Goal: Use online tool/utility: Utilize a website feature to perform a specific function

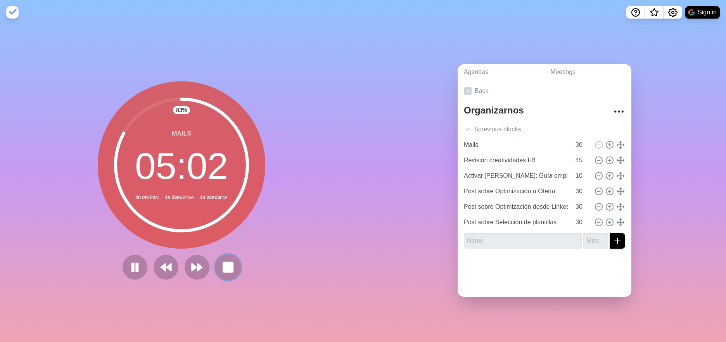
click at [226, 266] on rect at bounding box center [228, 268] width 10 height 10
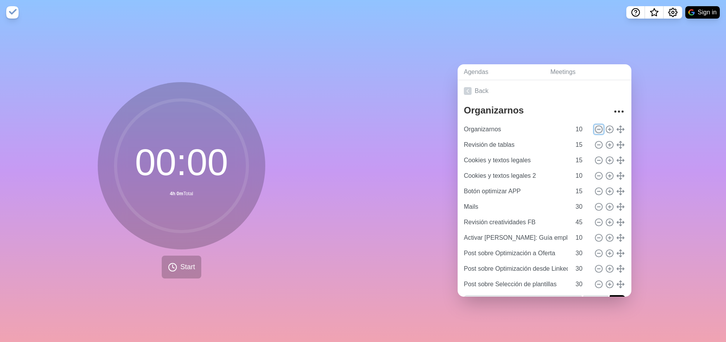
click at [600, 130] on icon at bounding box center [599, 129] width 9 height 9
type input "Revisión de tablas"
type input "15"
type input "Cookies y textos legales"
type input "Cookies y textos legales 2"
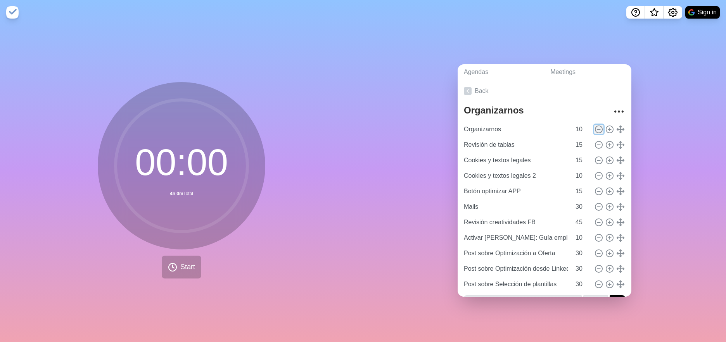
type input "10"
type input "Botón optimizar APP"
type input "15"
type input "Mails"
type input "30"
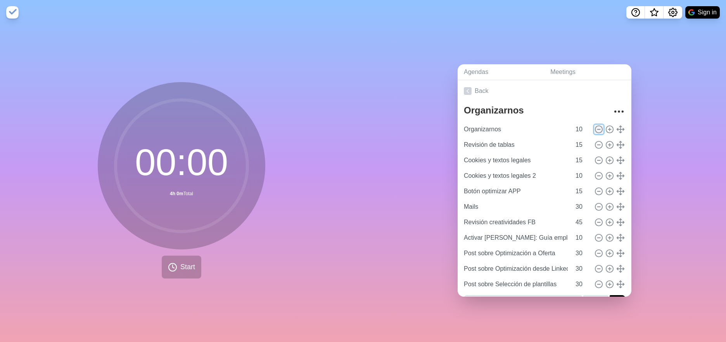
type input "Revisión creatividades FB"
type input "45"
type input "Activar [PERSON_NAME]: Guía empleo (FB Ads)"
type input "10"
type input "Post sobre Optimización a Oferta"
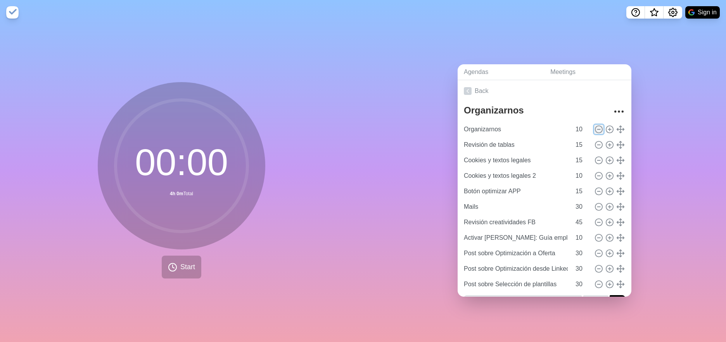
type input "30"
type input "Post sobre Optimización desde LinkedIn"
type input "Post sobre Selección de plantillas"
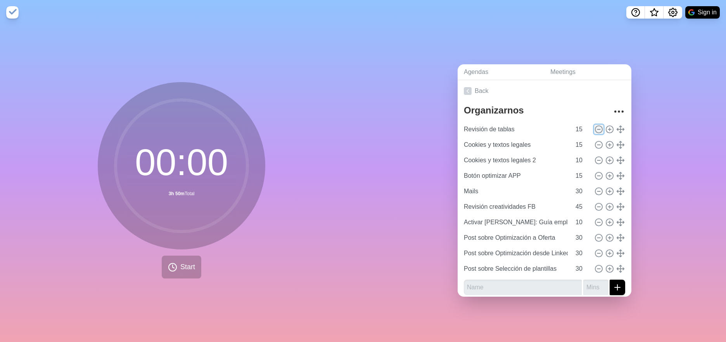
click at [600, 130] on icon at bounding box center [599, 129] width 9 height 9
type input "Cookies y textos legales"
type input "Cookies y textos legales 2"
type input "10"
type input "Botón optimizar APP"
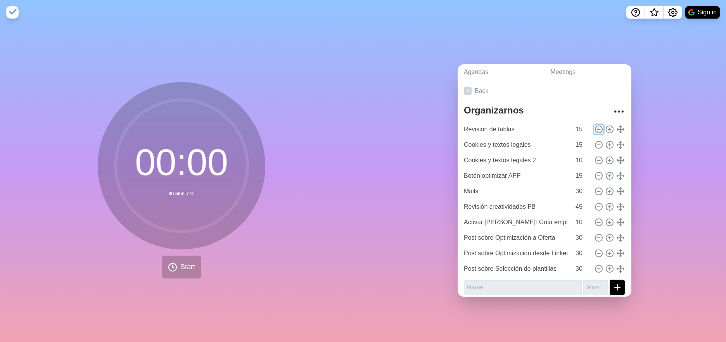
type input "15"
type input "Mails"
type input "30"
type input "Revisión creatividades FB"
type input "45"
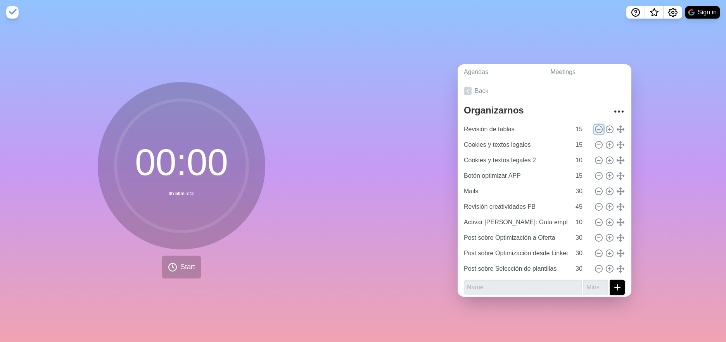
type input "Activar [PERSON_NAME]: Guía empleo (FB Ads)"
type input "10"
type input "Post sobre Optimización a Oferta"
type input "30"
type input "Post sobre Optimización desde LinkedIn"
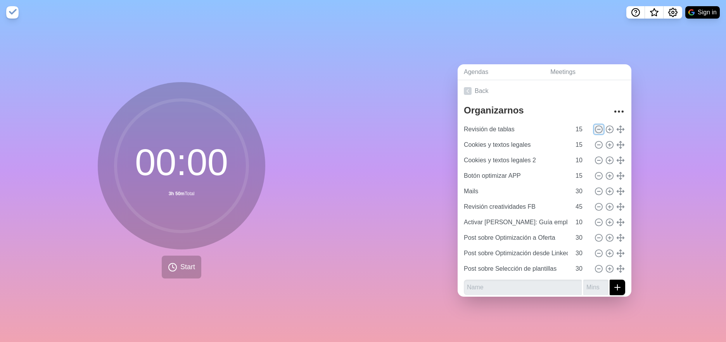
type input "Post sobre Selección de plantillas"
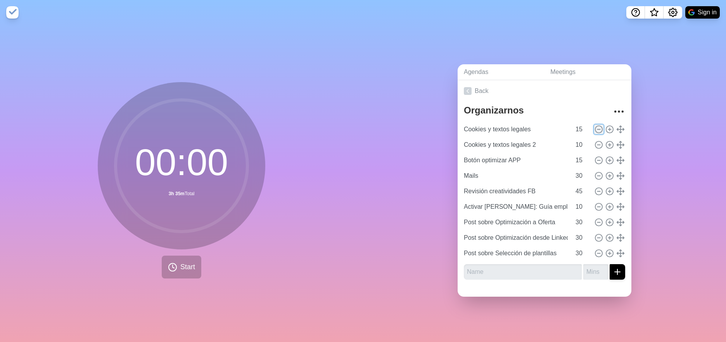
click at [600, 130] on icon at bounding box center [599, 129] width 9 height 9
type input "Cookies y textos legales 2"
type input "10"
type input "Botón optimizar APP"
type input "15"
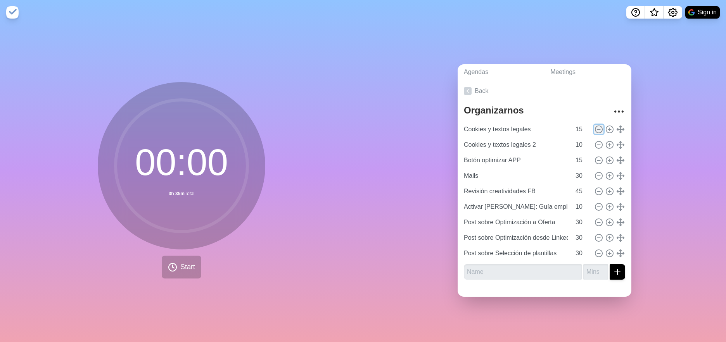
type input "Mails"
type input "30"
type input "Revisión creatividades FB"
type input "45"
type input "Activar [PERSON_NAME]: Guía empleo (FB Ads)"
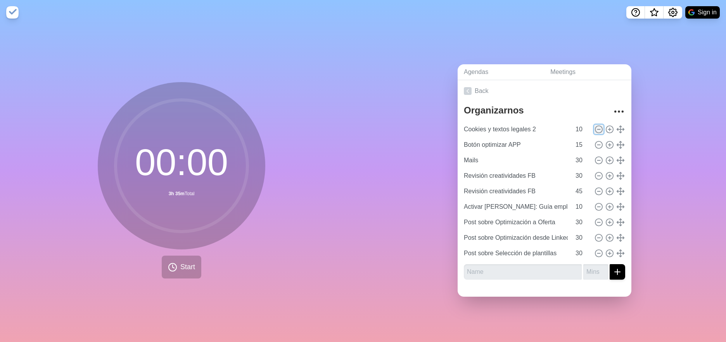
type input "10"
type input "Post sobre Optimización a Oferta"
type input "30"
type input "Post sobre Optimización desde LinkedIn"
type input "Post sobre Selección de plantillas"
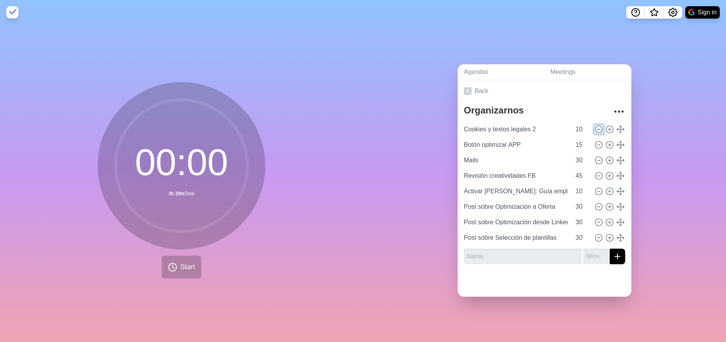
click at [600, 130] on icon at bounding box center [599, 129] width 9 height 9
type input "Botón optimizar APP"
type input "15"
type input "Mails"
type input "30"
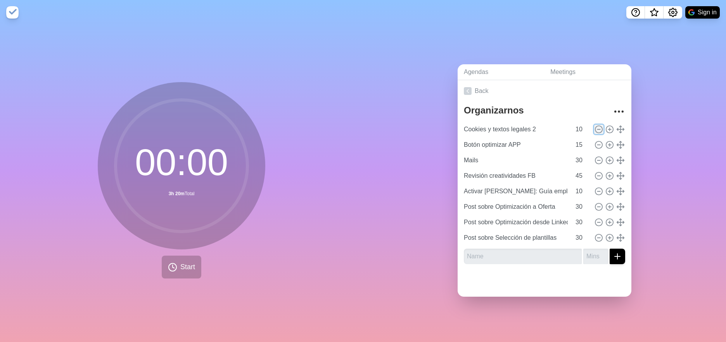
type input "Revisión creatividades FB"
type input "45"
type input "Activar [PERSON_NAME]: Guía empleo (FB Ads)"
type input "10"
type input "Post sobre Optimización a Oferta"
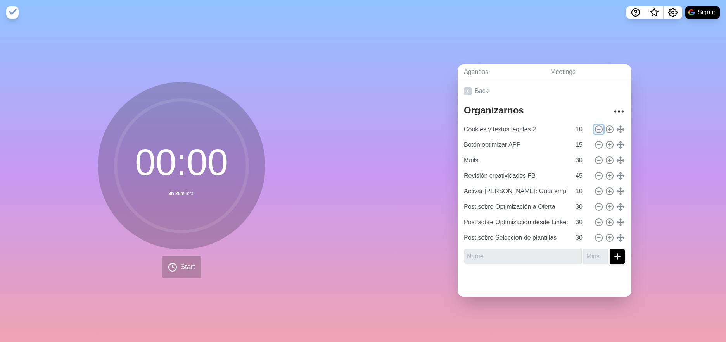
type input "30"
type input "Post sobre Optimización desde LinkedIn"
type input "Post sobre Selección de plantillas"
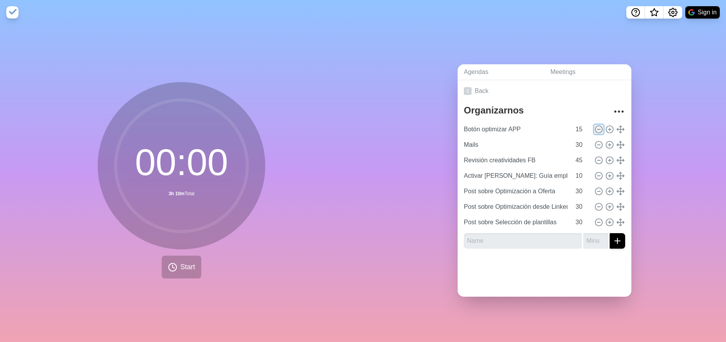
click at [600, 130] on icon at bounding box center [599, 129] width 9 height 9
type input "Mails"
type input "30"
type input "Revisión creatividades FB"
type input "45"
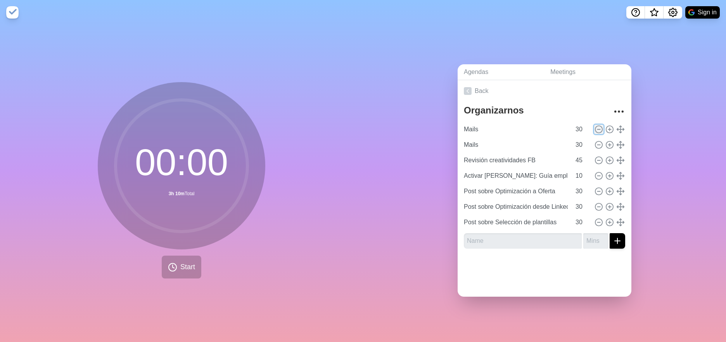
type input "Activar [PERSON_NAME]: Guía empleo (FB Ads)"
type input "10"
type input "Post sobre Optimización a Oferta"
type input "30"
type input "Post sobre Optimización desde LinkedIn"
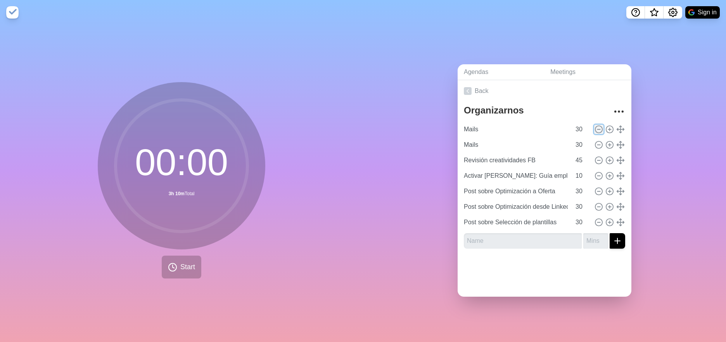
type input "Post sobre Selección de plantillas"
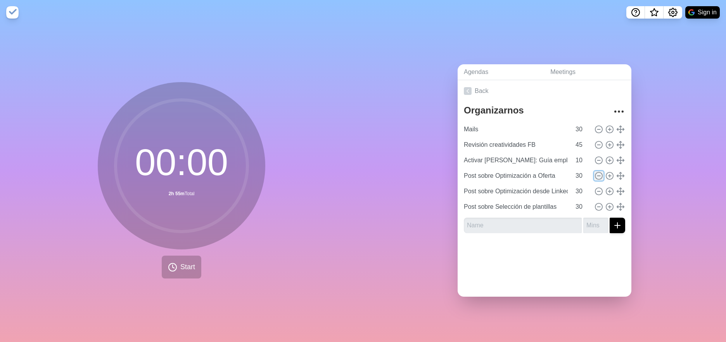
click at [600, 176] on icon at bounding box center [599, 176] width 9 height 9
type input "Post sobre Optimización desde LinkedIn"
type input "Post sobre Selección de plantillas"
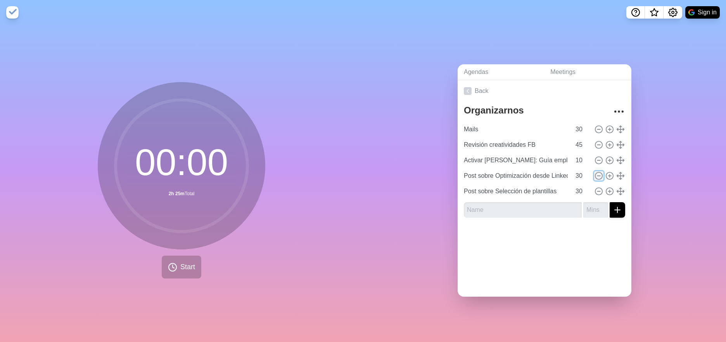
click at [600, 176] on icon at bounding box center [599, 176] width 9 height 9
type input "Post sobre Selección de plantillas"
click at [600, 176] on icon at bounding box center [599, 176] width 9 height 9
